Goal: Task Accomplishment & Management: Manage account settings

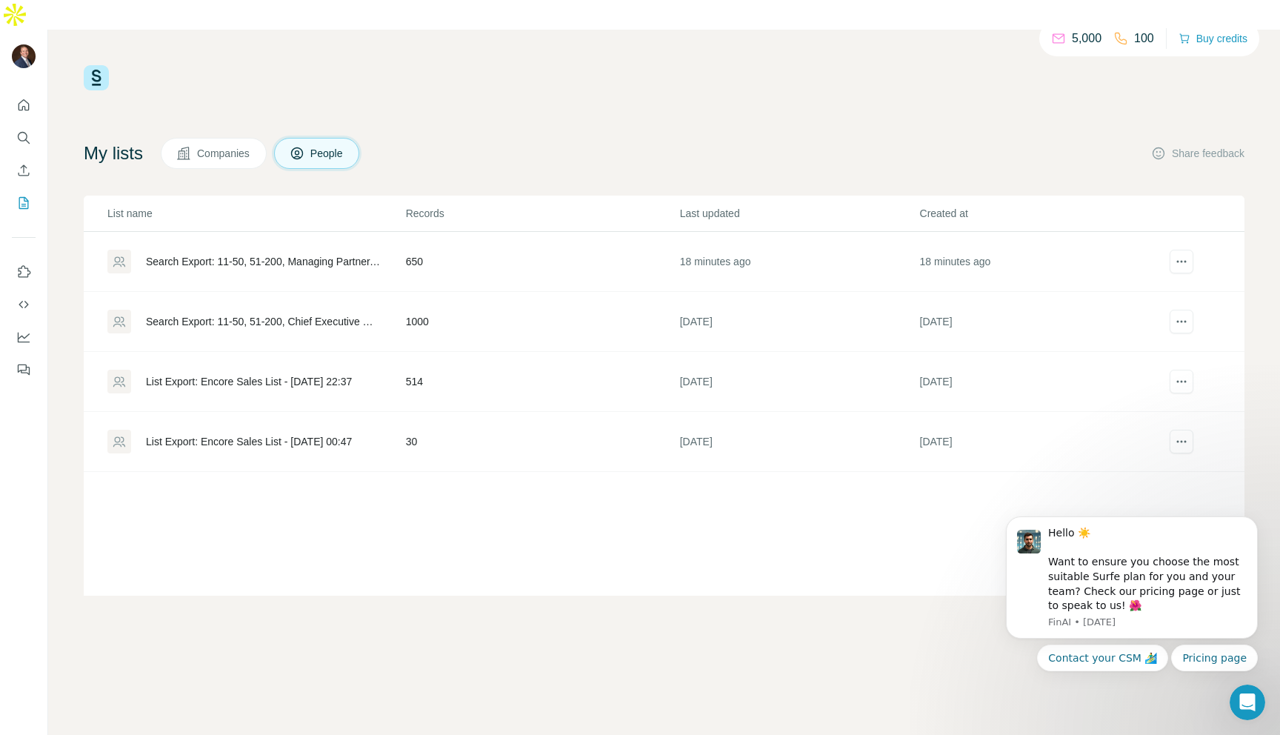
click at [308, 254] on div "Search Export: 11-50, 51-200, Managing Partner, Founding Partner, Owner, Chief …" at bounding box center [263, 261] width 235 height 15
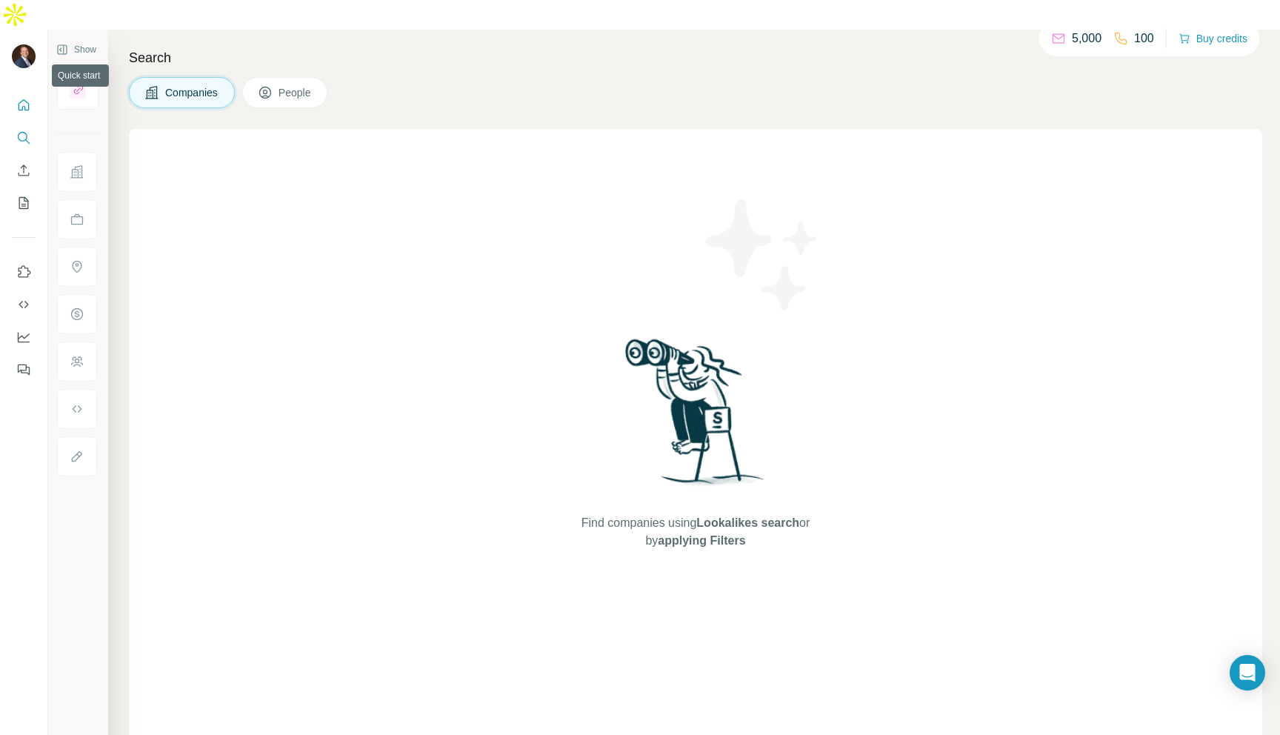
click at [24, 98] on icon "Quick start" at bounding box center [23, 105] width 15 height 15
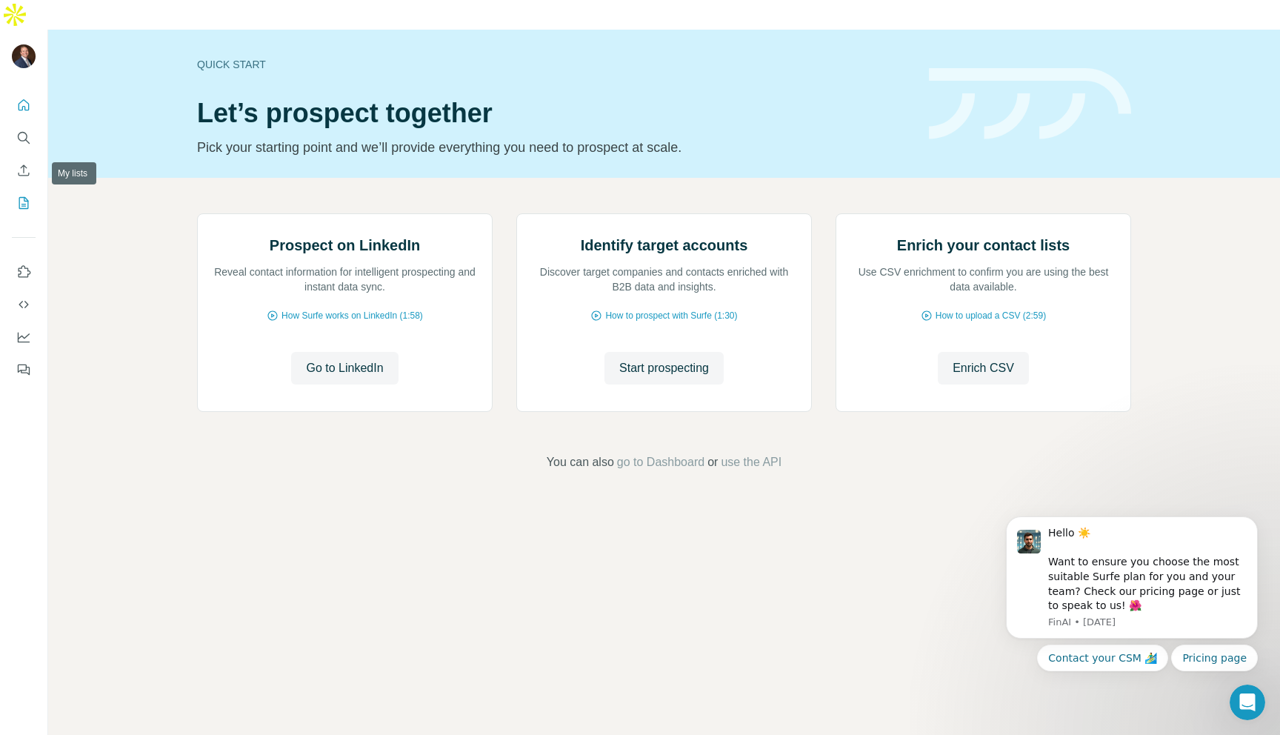
click at [18, 190] on button "My lists" at bounding box center [24, 203] width 24 height 27
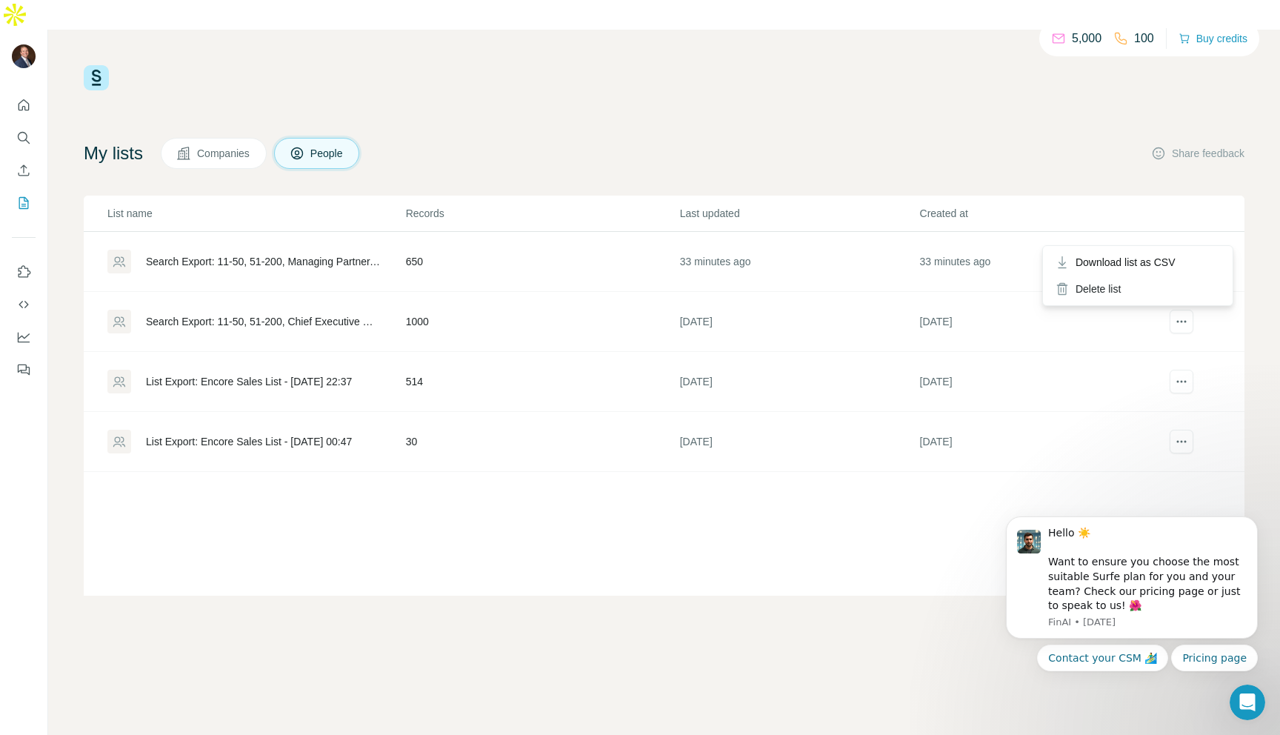
click at [1182, 254] on icon "actions" at bounding box center [1181, 261] width 15 height 15
click at [1172, 257] on span "Download list as CSV" at bounding box center [1126, 262] width 100 height 15
